Goal: Transaction & Acquisition: Purchase product/service

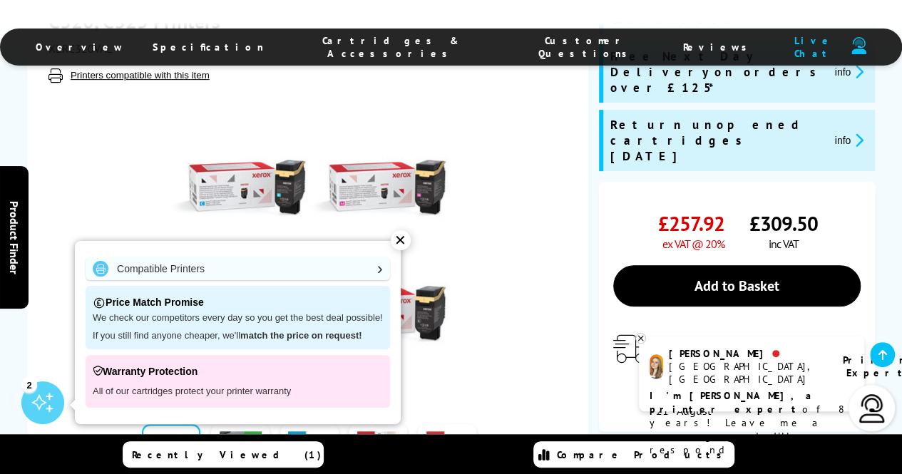
scroll to position [304, 0]
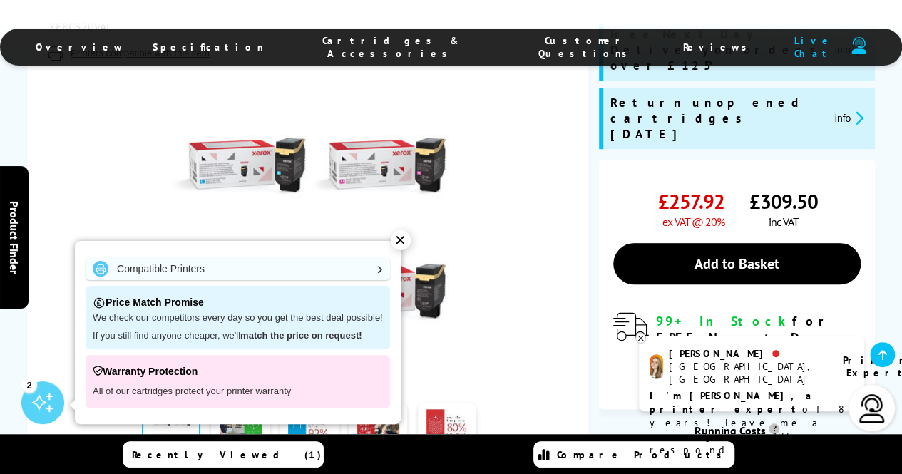
click at [402, 245] on div "✕" at bounding box center [401, 240] width 20 height 20
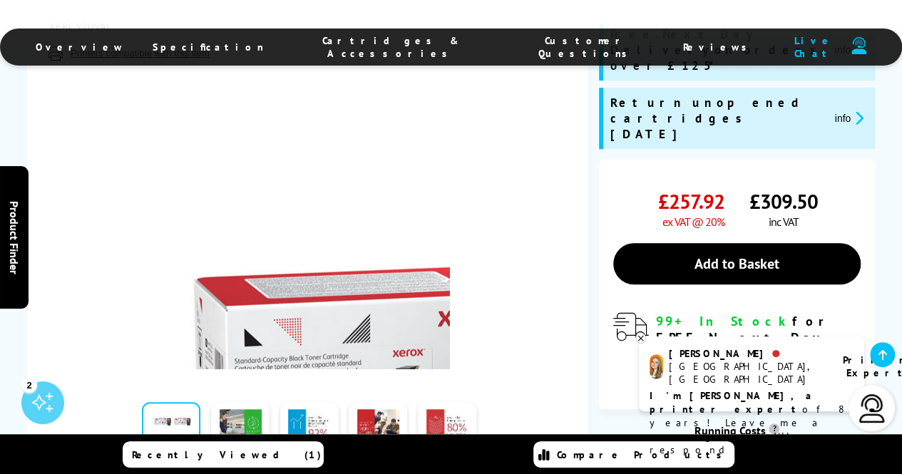
click at [312, 255] on img at bounding box center [310, 229] width 280 height 280
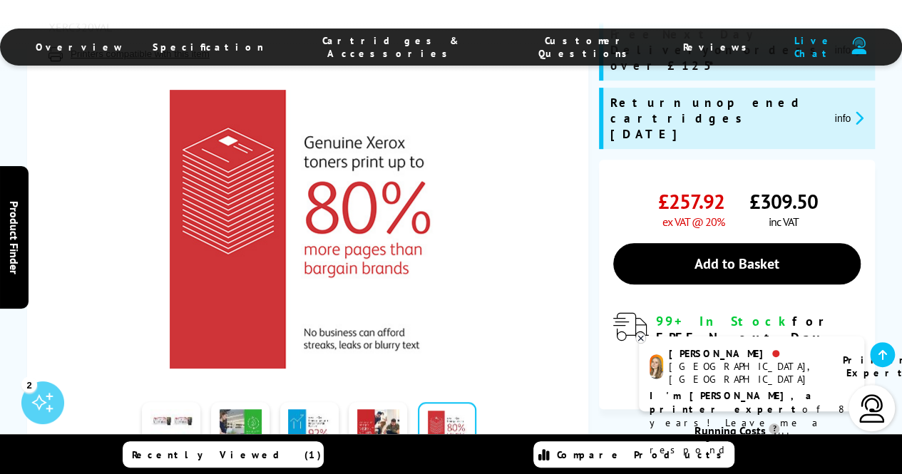
click at [641, 337] on icon at bounding box center [640, 338] width 9 height 11
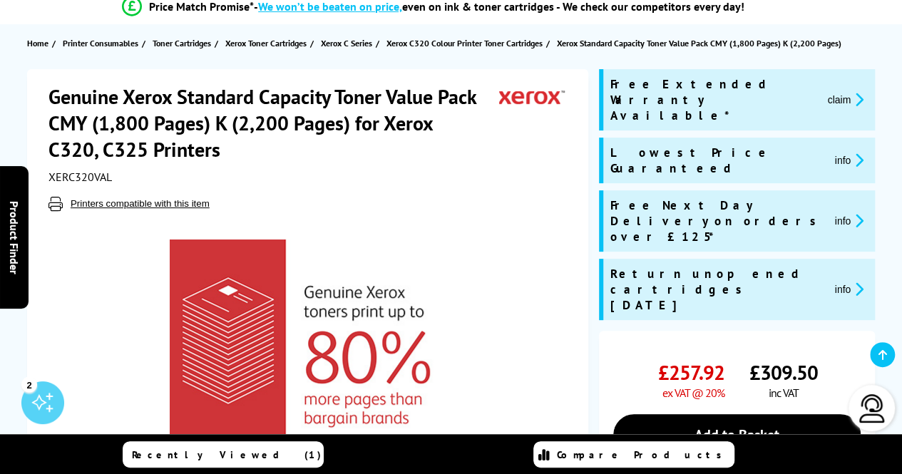
scroll to position [129, 0]
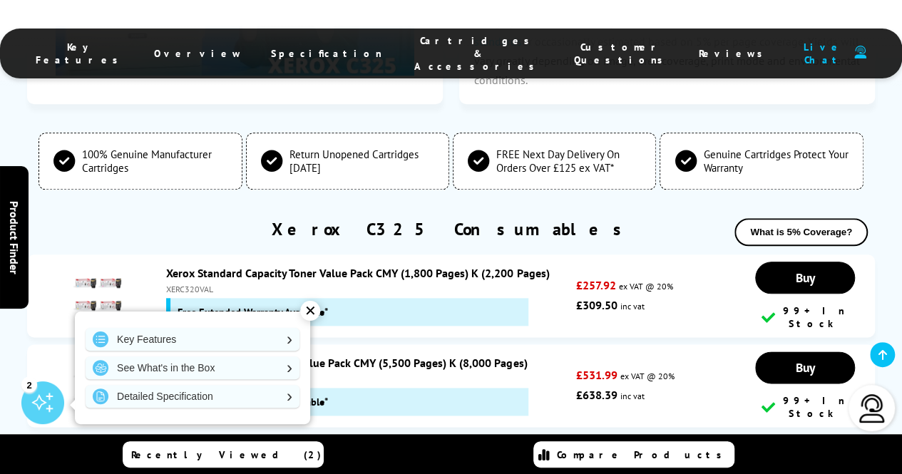
scroll to position [6125, 0]
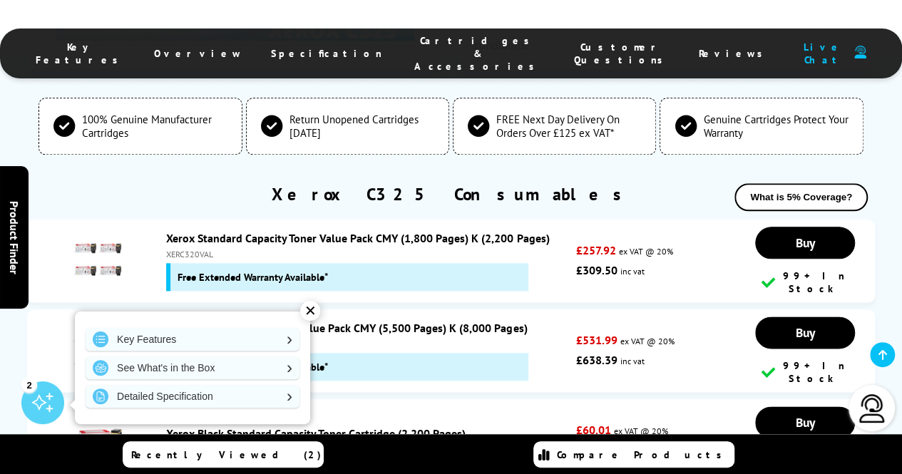
click at [310, 311] on div "✕" at bounding box center [310, 311] width 20 height 20
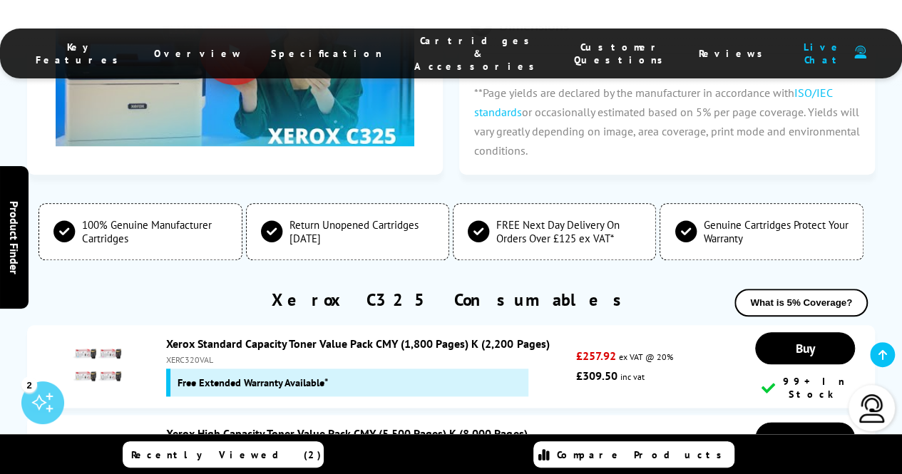
scroll to position [6029, 0]
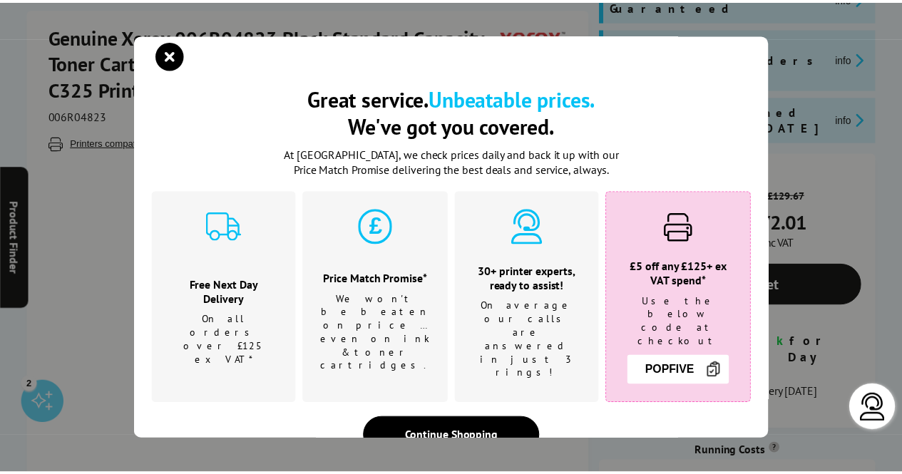
scroll to position [230, 0]
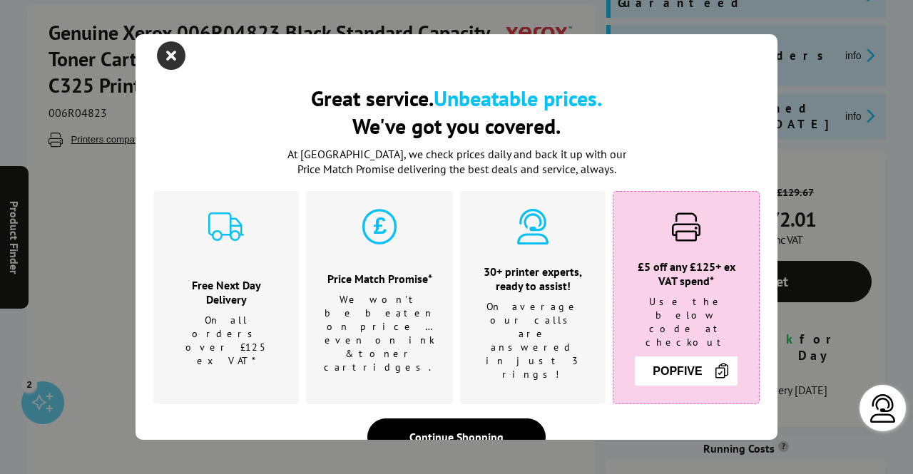
click at [176, 51] on icon "close modal" at bounding box center [171, 55] width 29 height 29
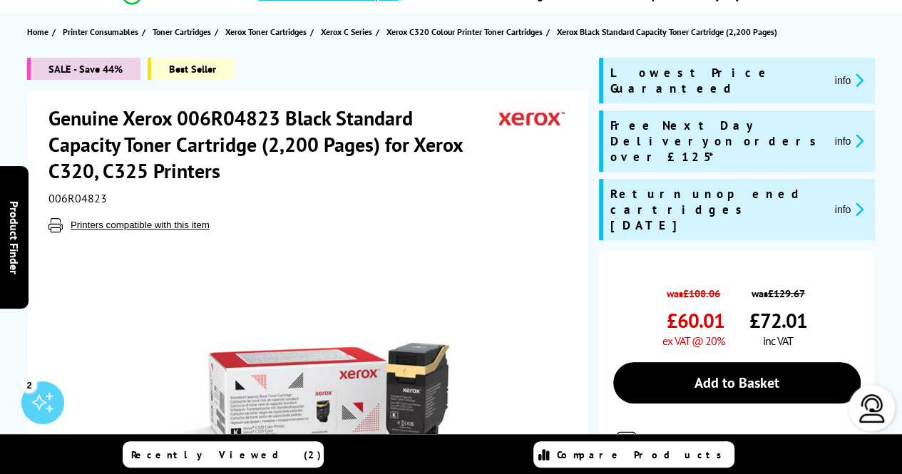
scroll to position [0, 0]
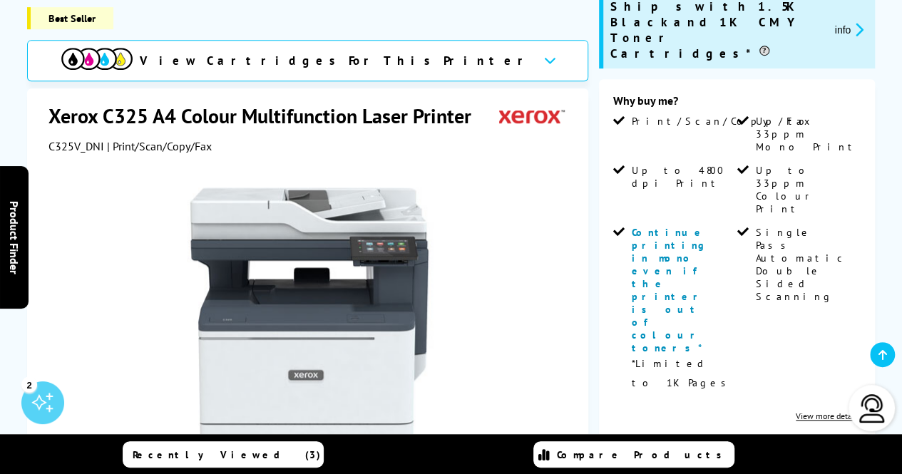
scroll to position [353, 0]
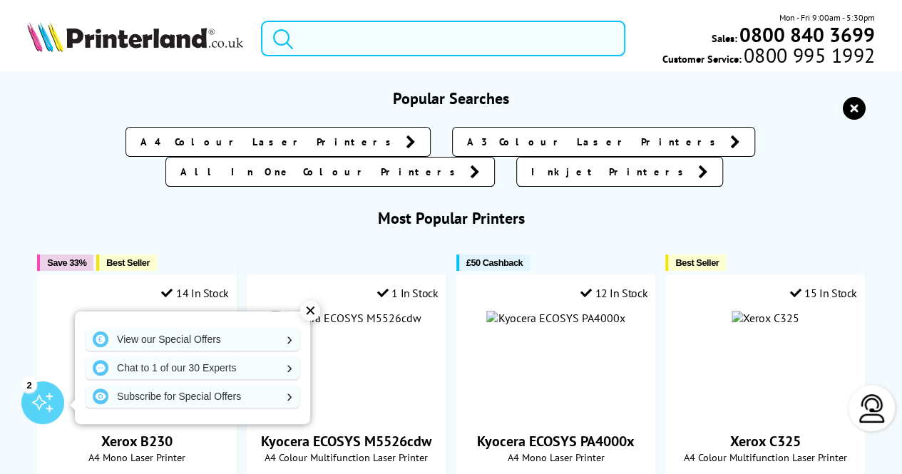
click at [508, 38] on input "search" at bounding box center [443, 39] width 364 height 36
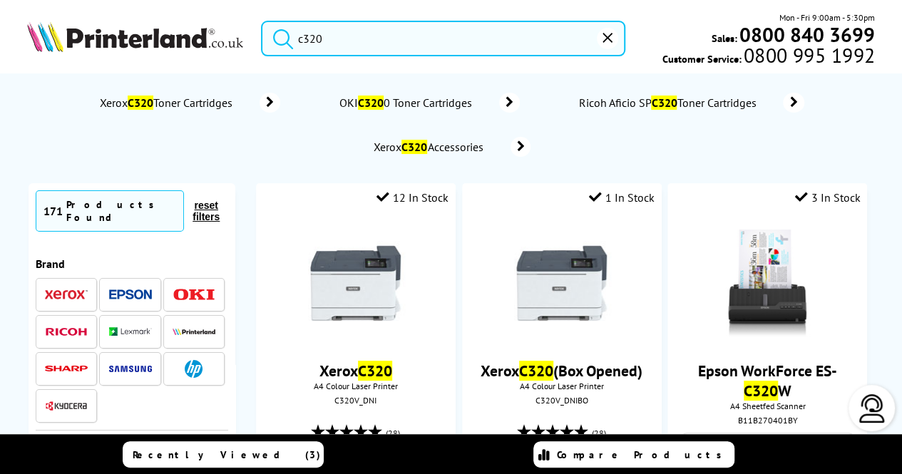
type input "c320"
click at [262, 21] on button "submit" at bounding box center [280, 36] width 36 height 31
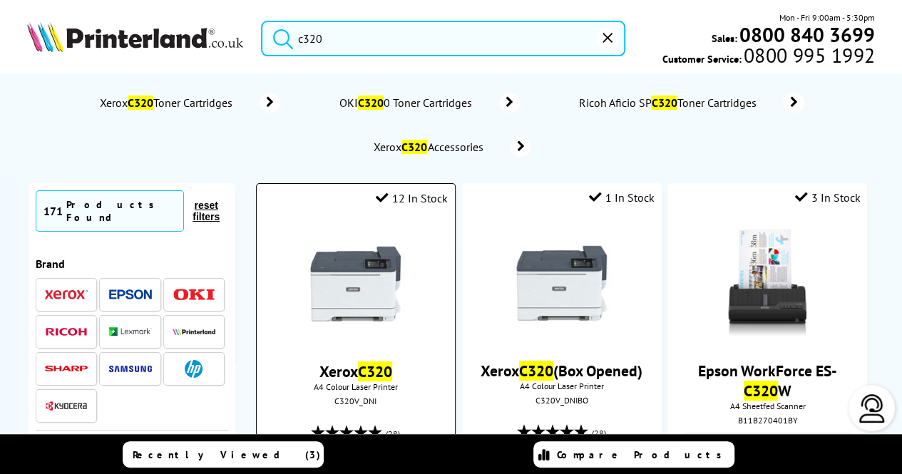
click at [389, 321] on img at bounding box center [355, 283] width 107 height 107
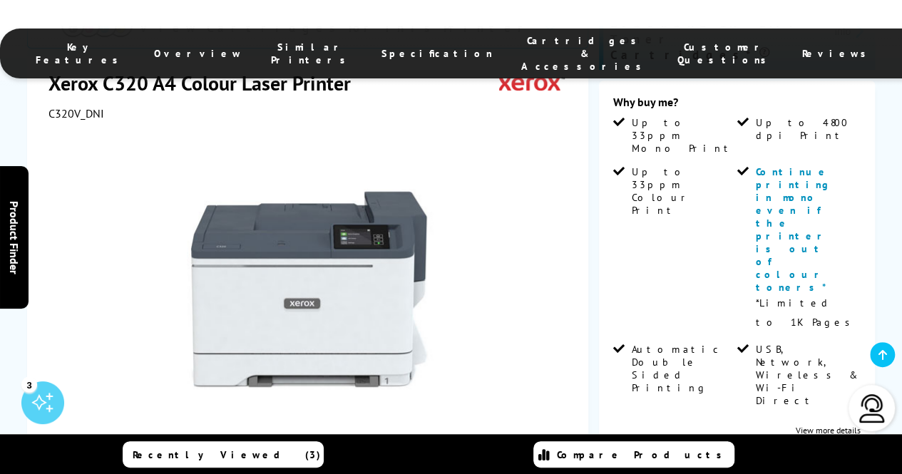
scroll to position [565, 0]
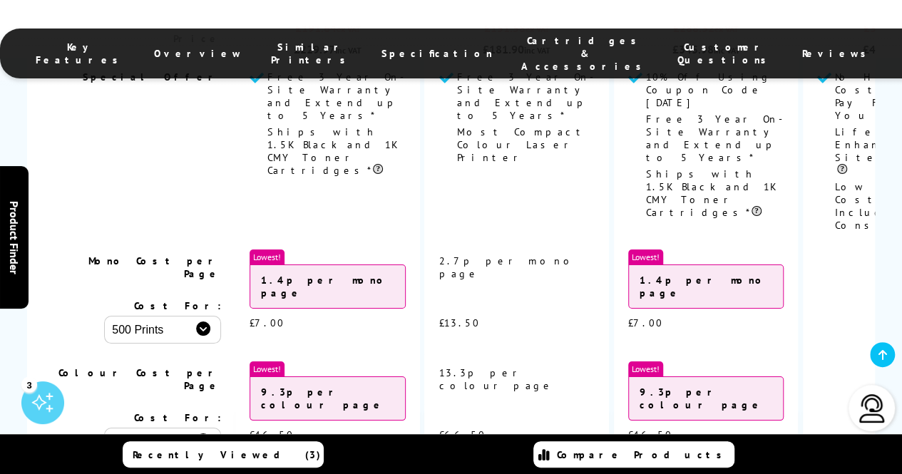
scroll to position [5310, 0]
